Goal: Find contact information: Find contact information

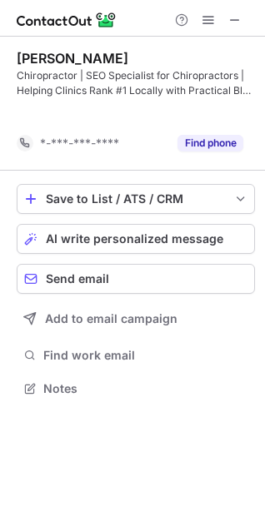
scroll to position [349, 265]
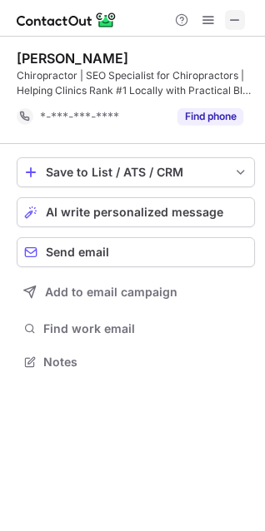
click at [225, 24] on button at bounding box center [235, 20] width 20 height 20
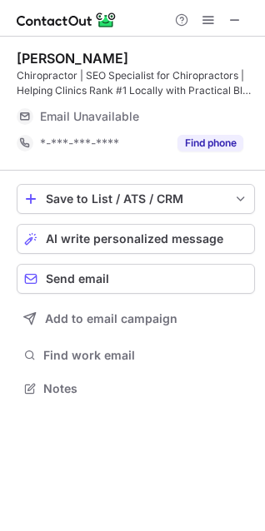
scroll to position [376, 265]
click at [243, 17] on button at bounding box center [235, 20] width 20 height 20
click at [238, 22] on span at bounding box center [234, 19] width 13 height 13
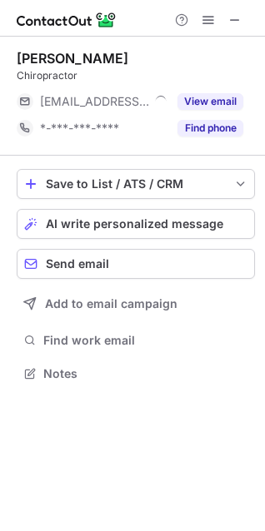
scroll to position [7, 7]
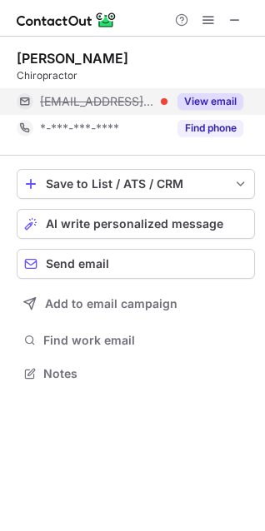
click at [219, 102] on button "View email" at bounding box center [210, 101] width 66 height 17
click at [222, 97] on div "[PERSON_NAME][EMAIL_ADDRESS][DOMAIN_NAME]" at bounding box center [141, 101] width 203 height 15
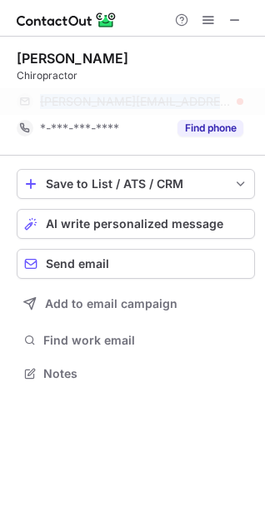
drag, startPoint x: 175, startPoint y: 97, endPoint x: 38, endPoint y: 98, distance: 136.4
click at [38, 98] on div "[PERSON_NAME][EMAIL_ADDRESS][DOMAIN_NAME]" at bounding box center [130, 101] width 226 height 27
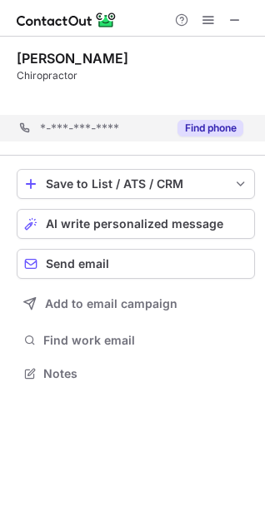
scroll to position [334, 265]
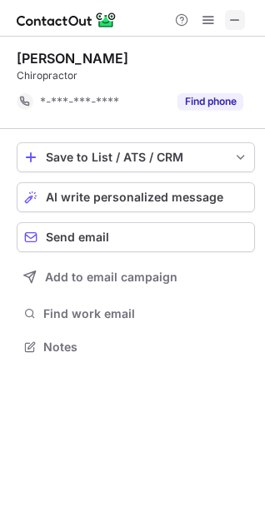
click at [232, 25] on span at bounding box center [234, 19] width 13 height 13
click at [244, 18] on button at bounding box center [235, 20] width 20 height 20
click at [153, 73] on div "Chiropractor" at bounding box center [136, 75] width 238 height 15
drag, startPoint x: 120, startPoint y: 82, endPoint x: 79, endPoint y: 80, distance: 40.8
click at [116, 81] on div "Chiropractor" at bounding box center [136, 75] width 238 height 15
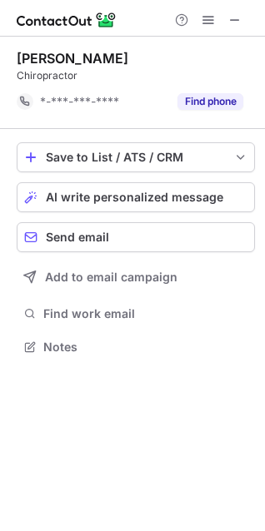
click at [79, 81] on div "Chiropractor" at bounding box center [136, 75] width 238 height 15
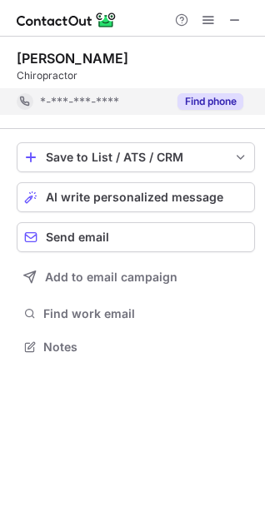
click at [86, 89] on div "*-***-***-****" at bounding box center [92, 101] width 151 height 27
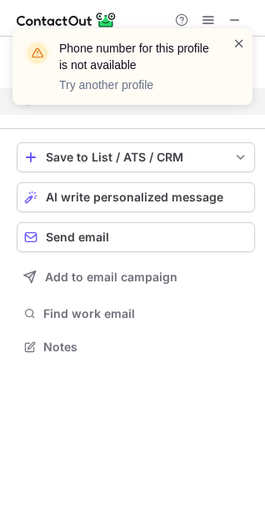
click at [235, 42] on span at bounding box center [238, 43] width 13 height 17
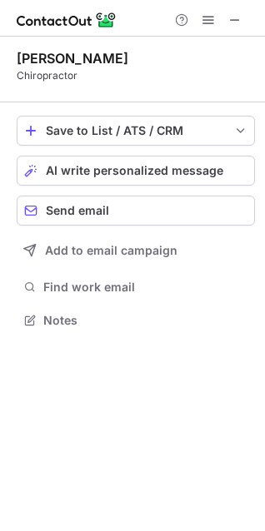
scroll to position [308, 265]
click at [238, 21] on div "Phone number for this profile is not available Try another profile" at bounding box center [132, 73] width 266 height 123
click at [221, 66] on div "[PERSON_NAME]" at bounding box center [136, 58] width 238 height 17
